Goal: Task Accomplishment & Management: Use online tool/utility

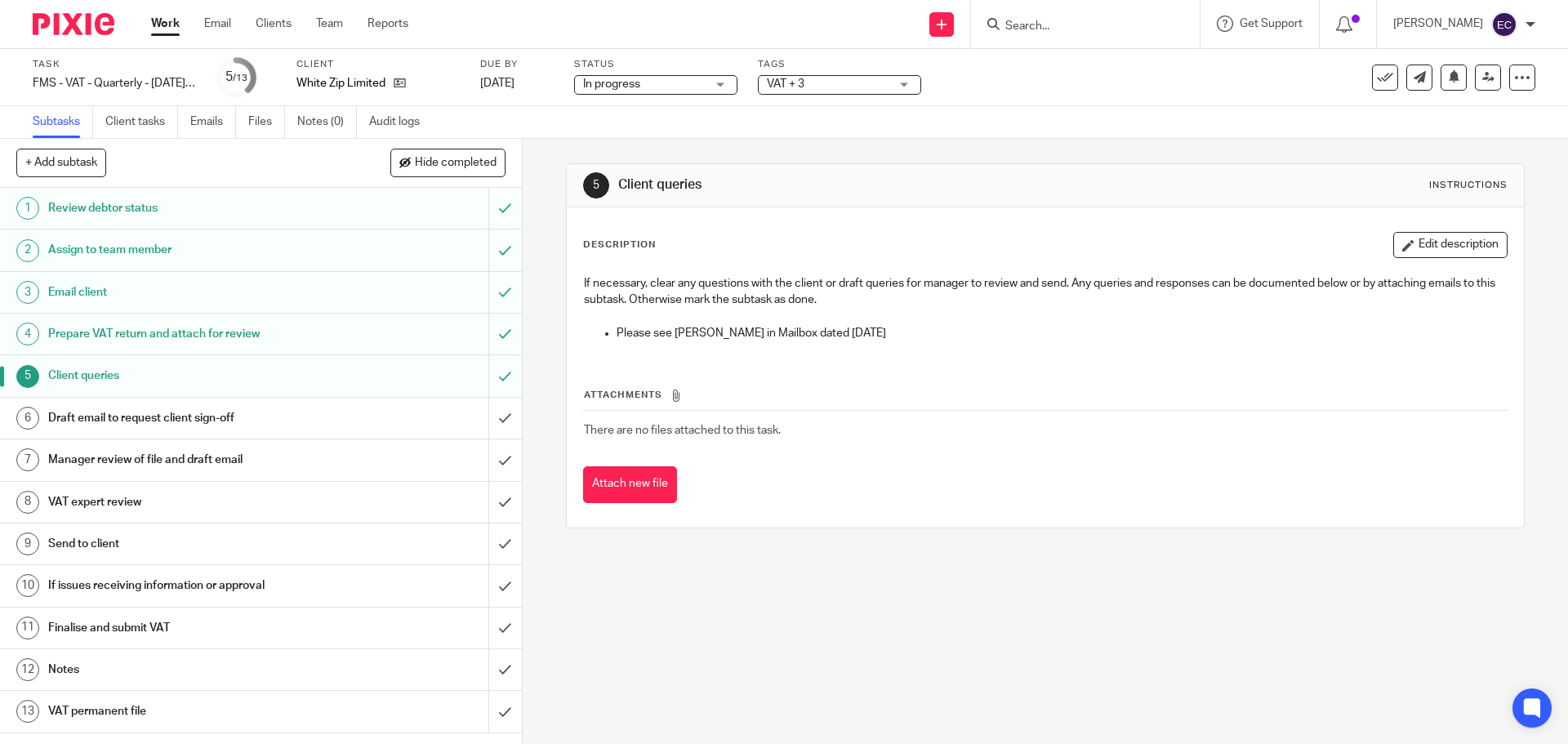
click at [233, 409] on h1 "Draft email to request client sign-off" at bounding box center [189, 418] width 283 height 24
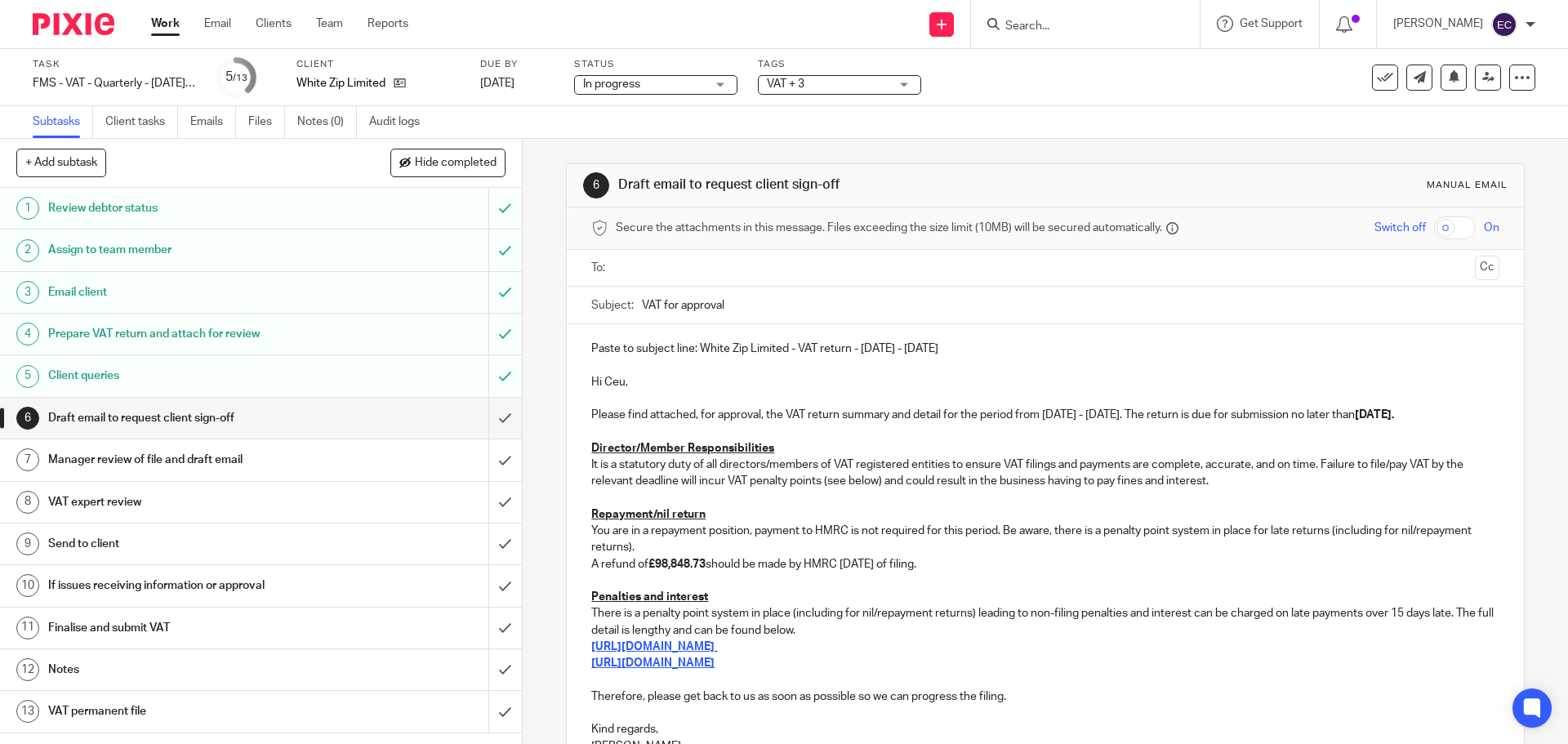
drag, startPoint x: 952, startPoint y: 349, endPoint x: 699, endPoint y: 348, distance: 253.0
click at [699, 348] on p "Paste to subject line: White Zip Limited - VAT return - May - July, 2025" at bounding box center [1044, 349] width 907 height 17
copy p "White Zip Limited - VAT return - May - July, 2025"
drag, startPoint x: 775, startPoint y: 303, endPoint x: 616, endPoint y: 308, distance: 159.1
click at [616, 308] on div "Subject: VAT for approval" at bounding box center [1044, 305] width 907 height 37
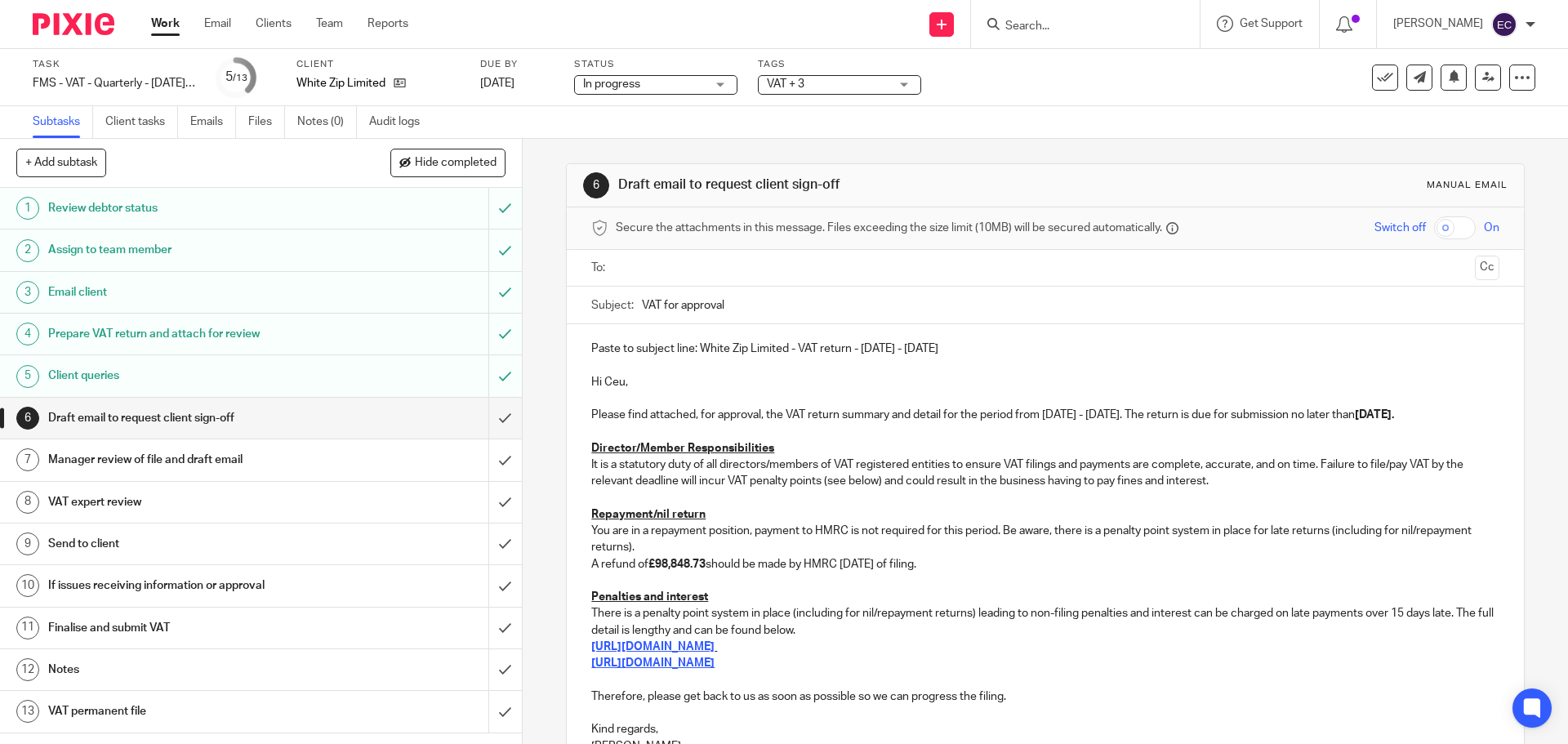
paste input "White Zip Limited - VAT return - May - July, 2025"
type input "White Zip Limited - VAT return - May - July, 2025"
drag, startPoint x: 920, startPoint y: 349, endPoint x: 509, endPoint y: 347, distance: 411.0
click at [509, 347] on div "+ Add subtask Hide completed Cancel + Add 1 Review debtor status 2 Assign to te…" at bounding box center [784, 442] width 1568 height 605
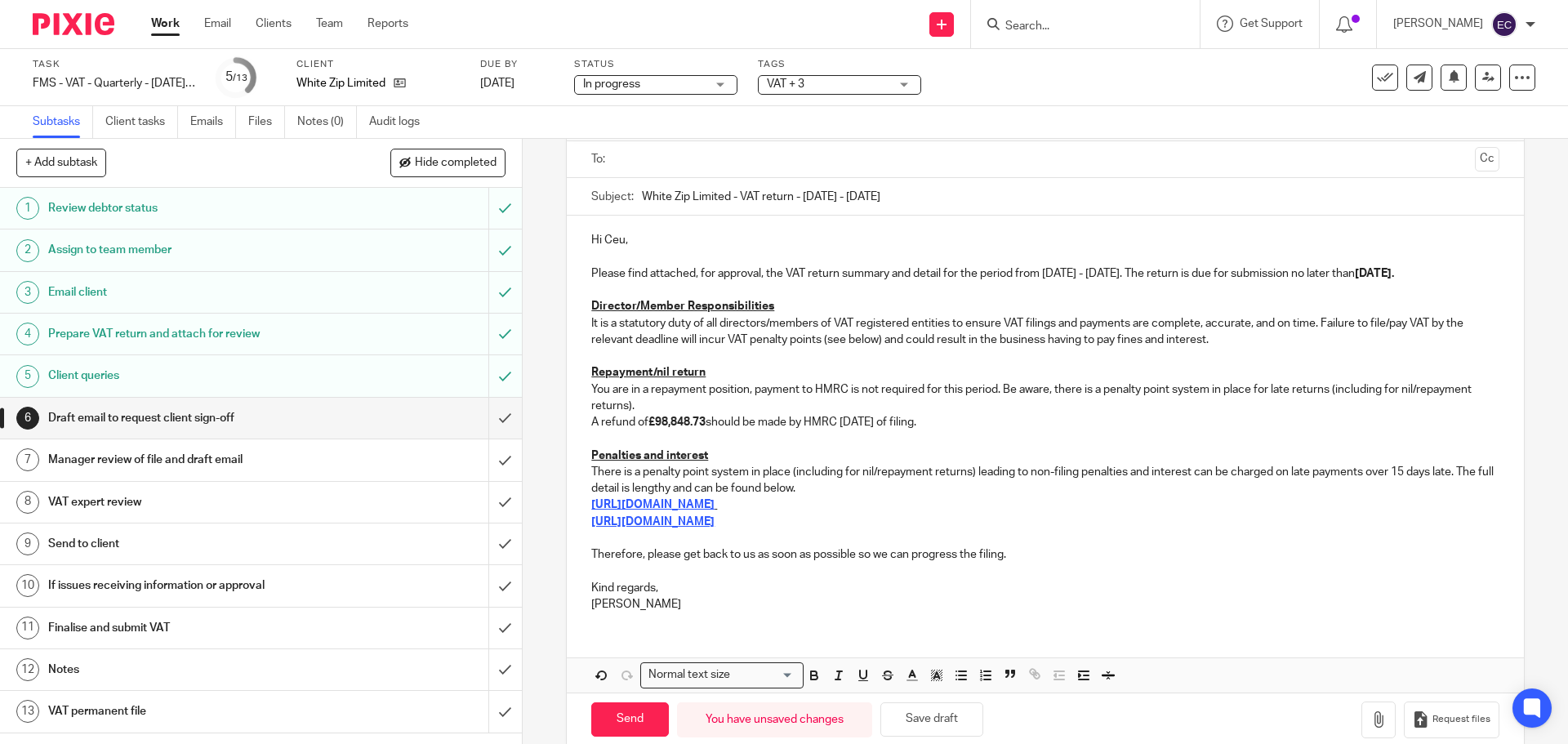
scroll to position [136, 0]
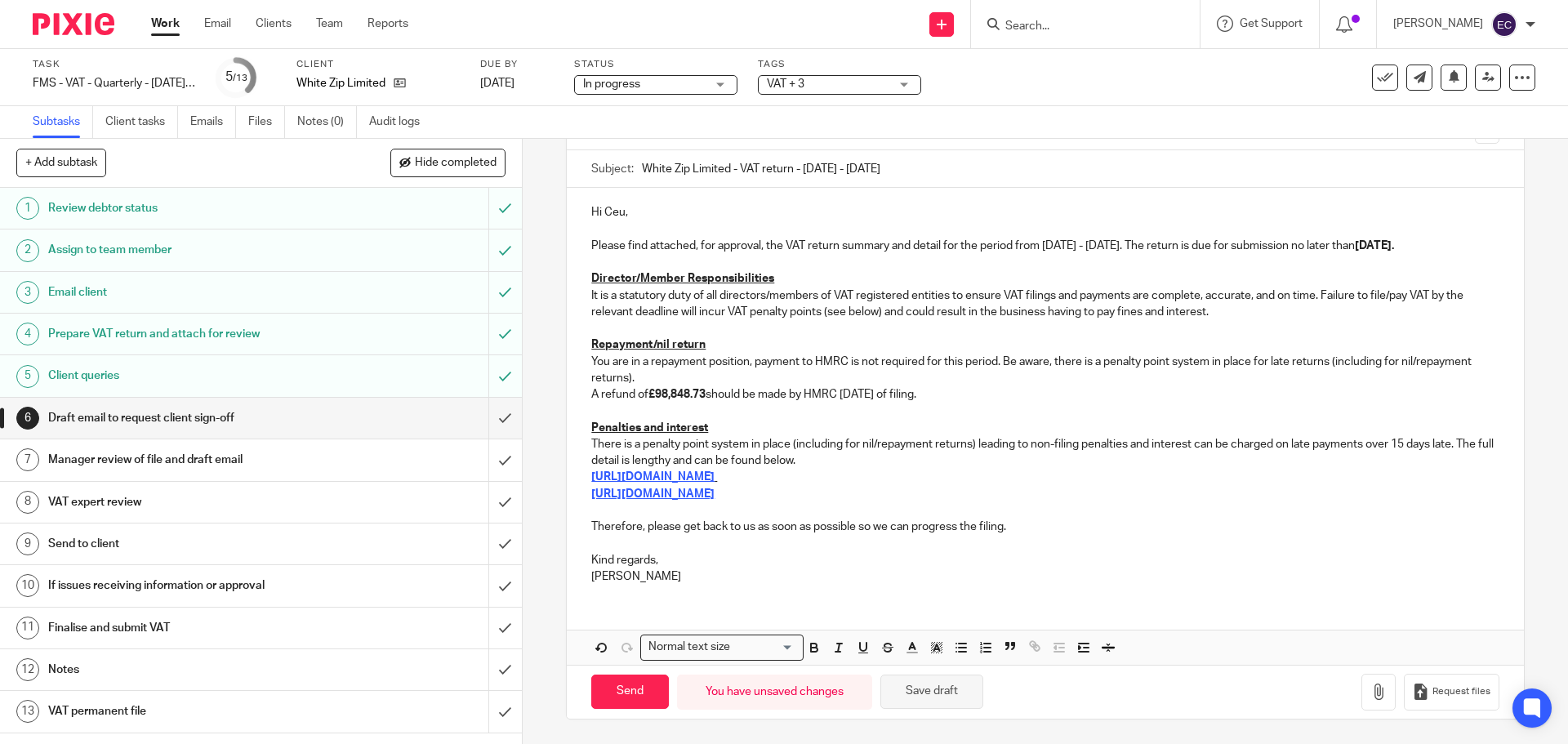
click at [945, 683] on button "Save draft" at bounding box center [932, 692] width 103 height 35
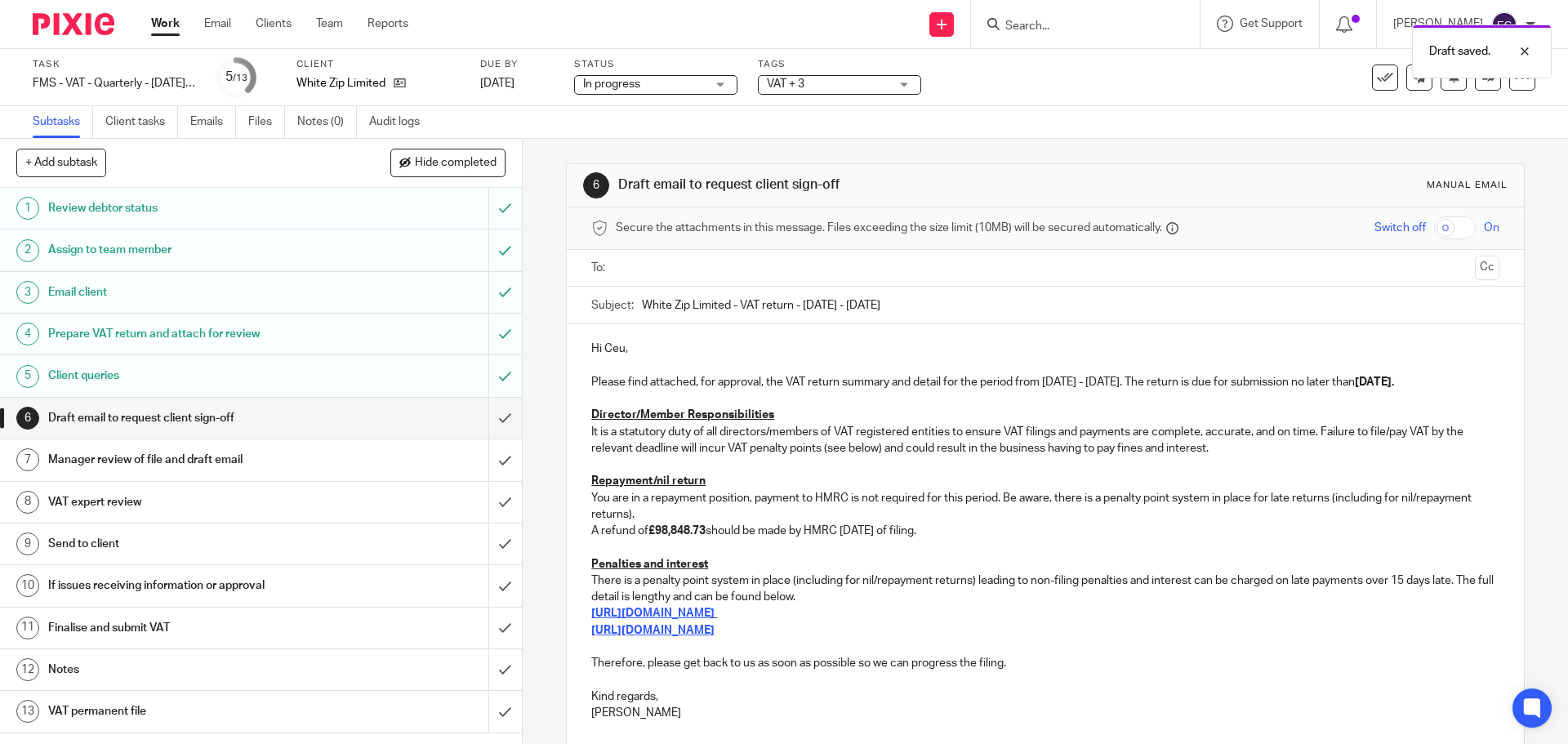
click at [276, 377] on h1 "Client queries" at bounding box center [189, 375] width 283 height 24
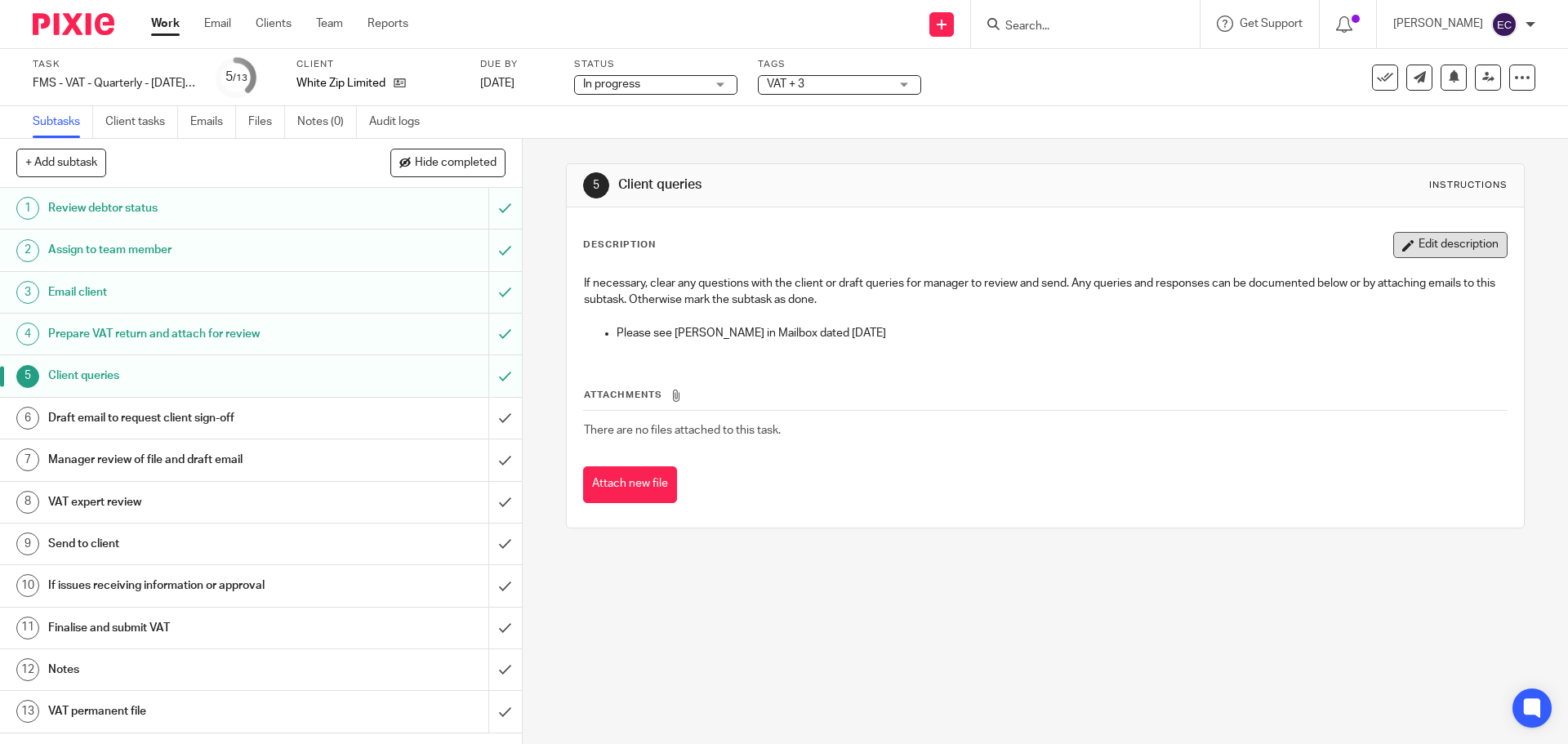
click at [1405, 253] on button "Edit description" at bounding box center [1451, 245] width 115 height 26
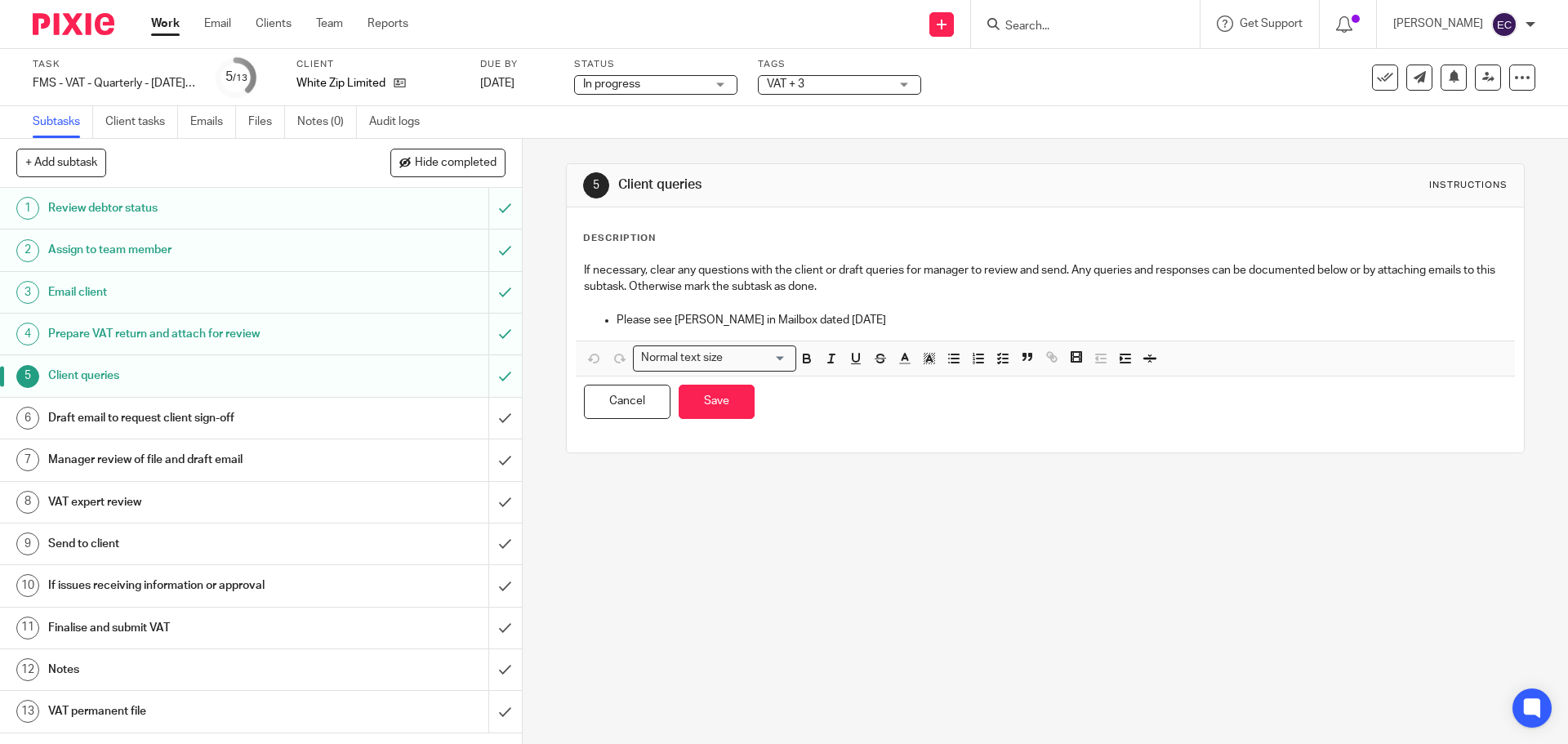
drag, startPoint x: 686, startPoint y: 319, endPoint x: 686, endPoint y: 334, distance: 15.0
click at [686, 322] on p "Please see emil in Mailbox dated 13/08/2025" at bounding box center [1061, 320] width 890 height 17
click at [880, 319] on p "Please see email in Mailbox dated 13/08/2025" at bounding box center [1061, 320] width 890 height 17
click at [710, 404] on button "Save" at bounding box center [716, 402] width 76 height 35
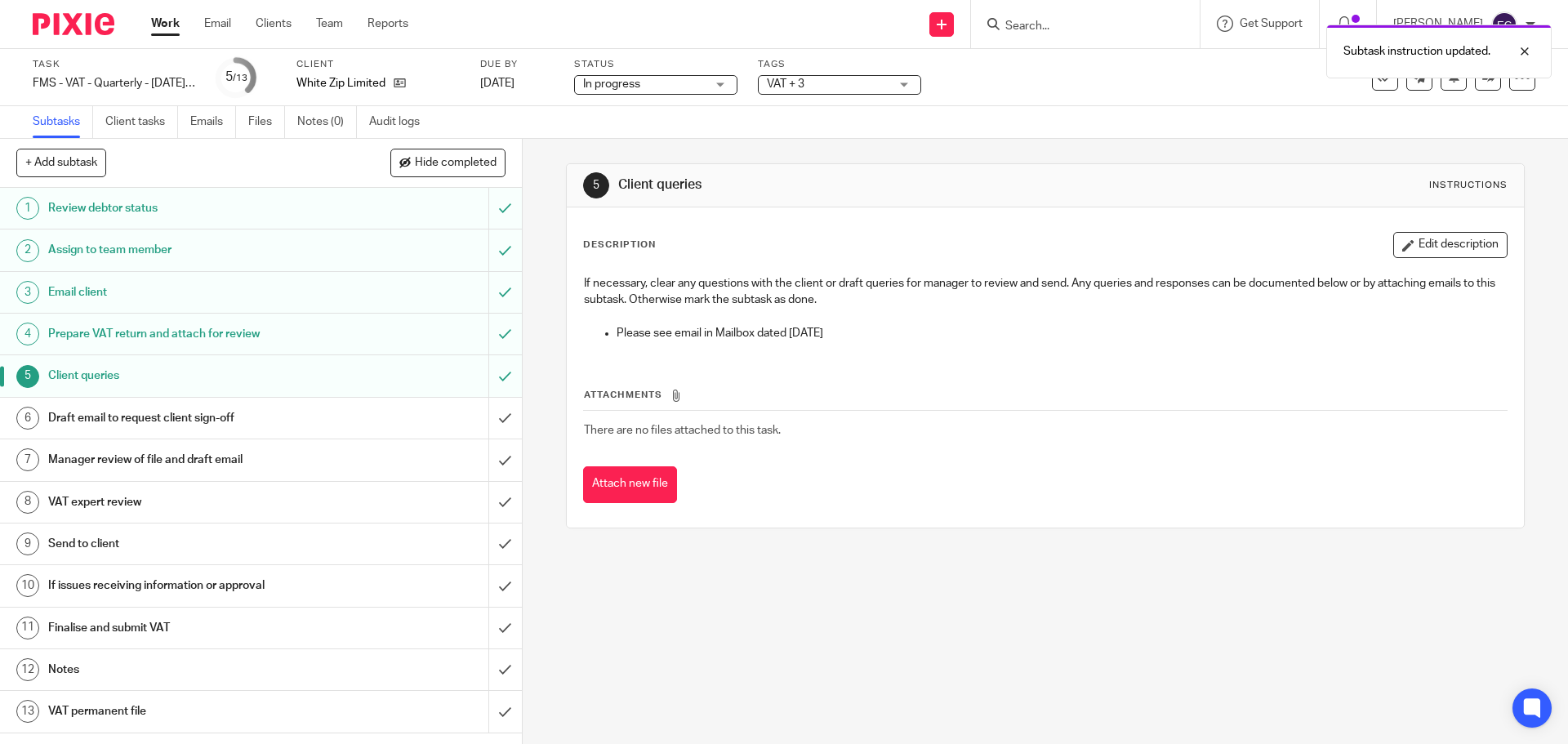
click at [253, 325] on h1 "Prepare VAT return and attach for review" at bounding box center [189, 334] width 283 height 24
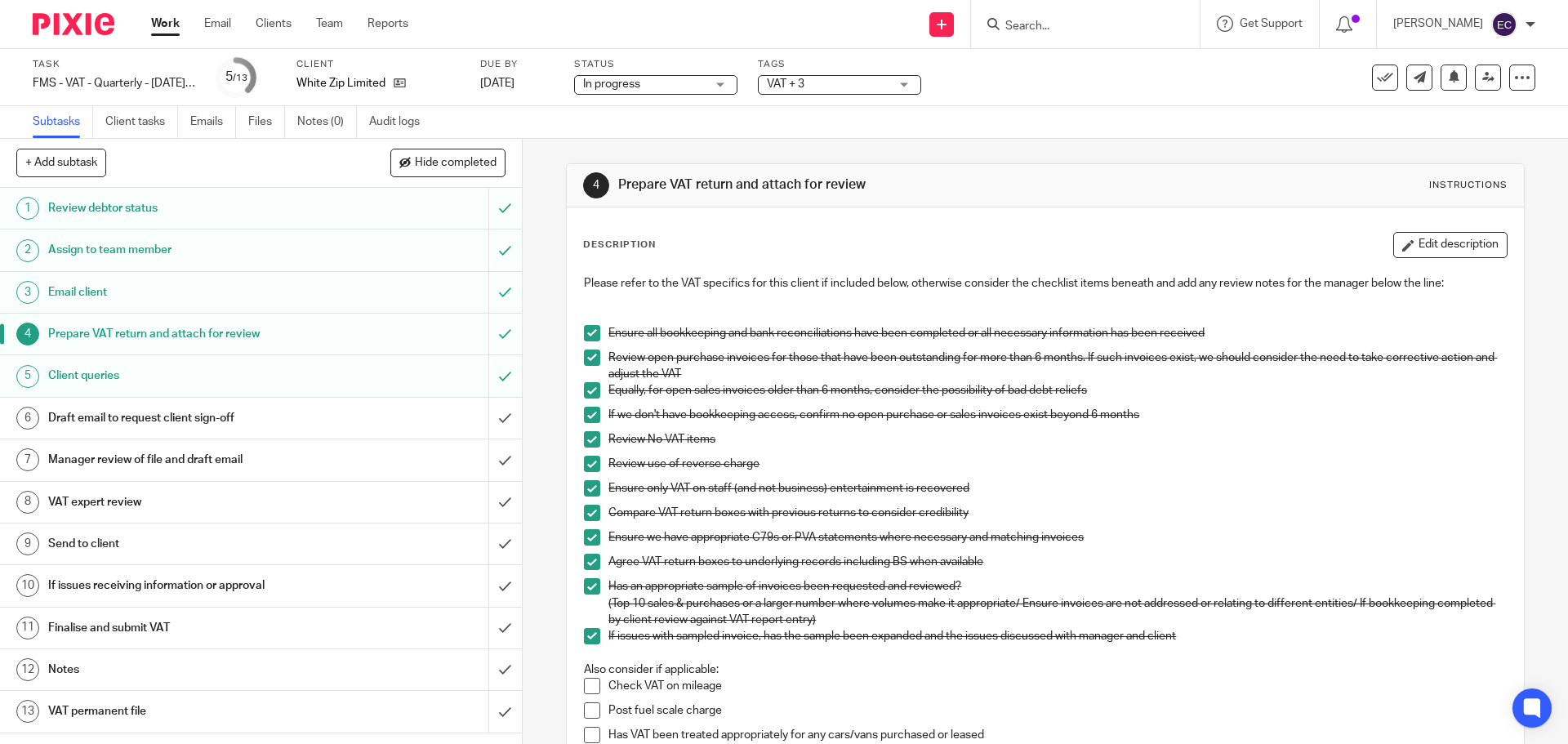
click at [274, 415] on h1 "Draft email to request client sign-off" at bounding box center [189, 418] width 283 height 24
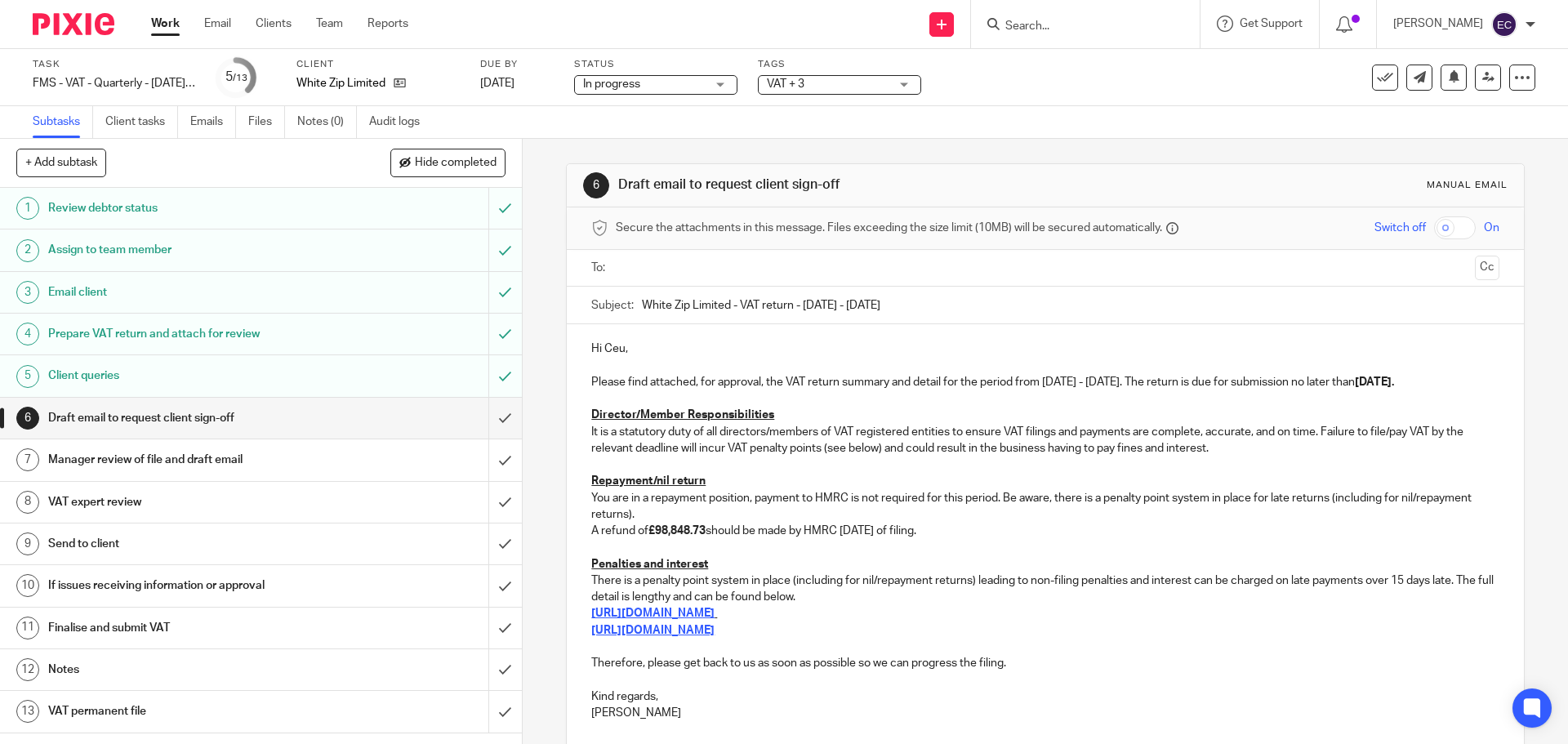
scroll to position [136, 0]
